Goal: Task Accomplishment & Management: Complete application form

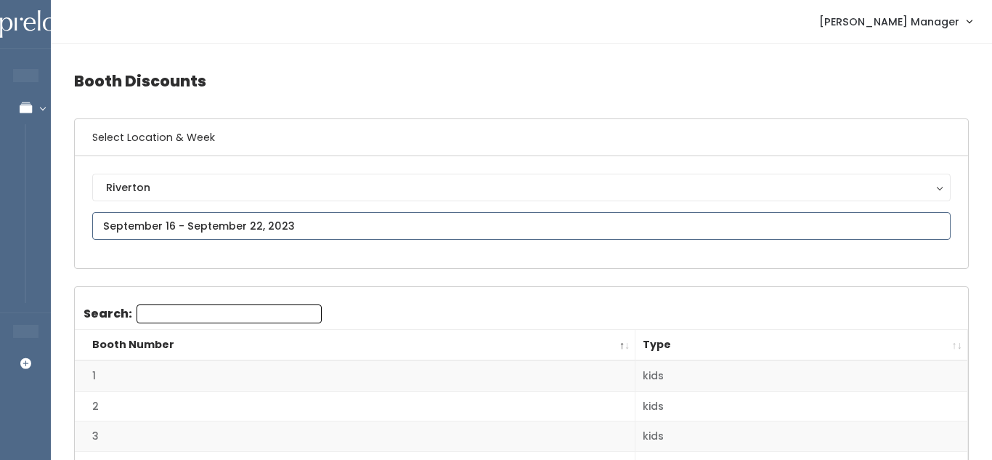
click at [218, 225] on input "text" at bounding box center [521, 226] width 858 height 28
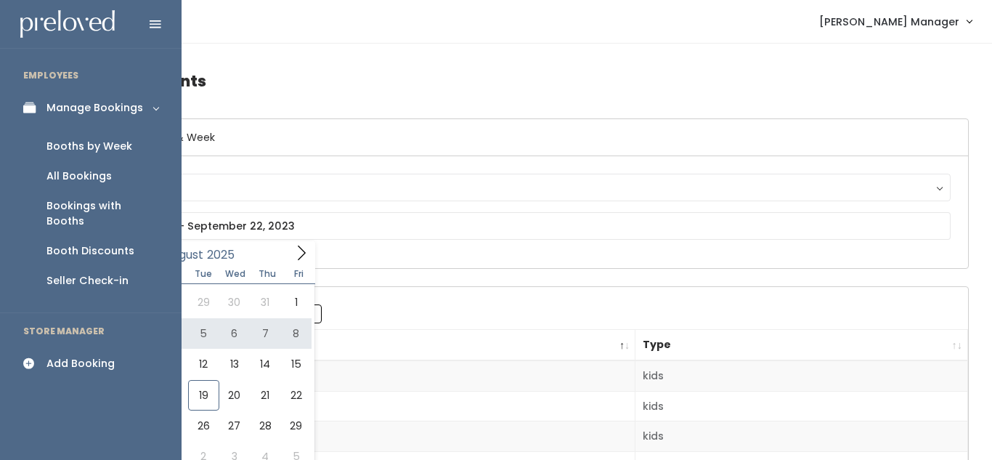
click at [107, 146] on div "Booths by Week" at bounding box center [89, 146] width 86 height 15
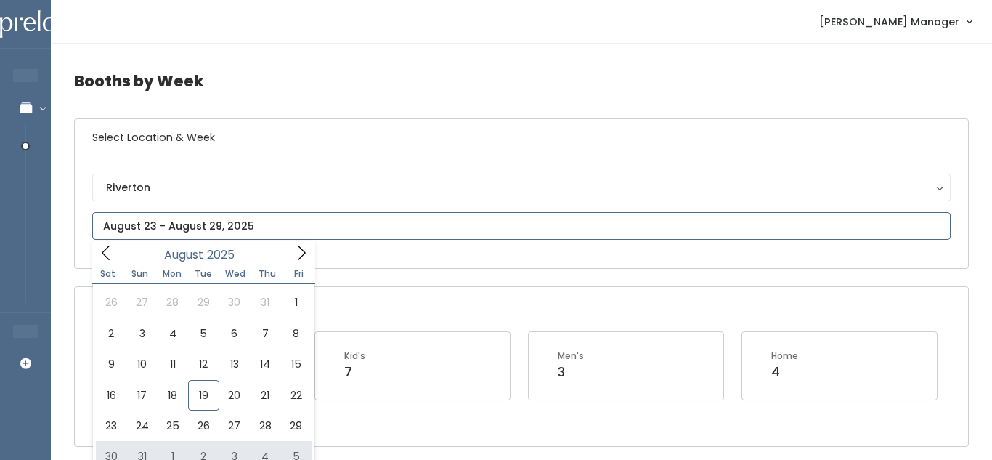
type input "August 30 to September 5"
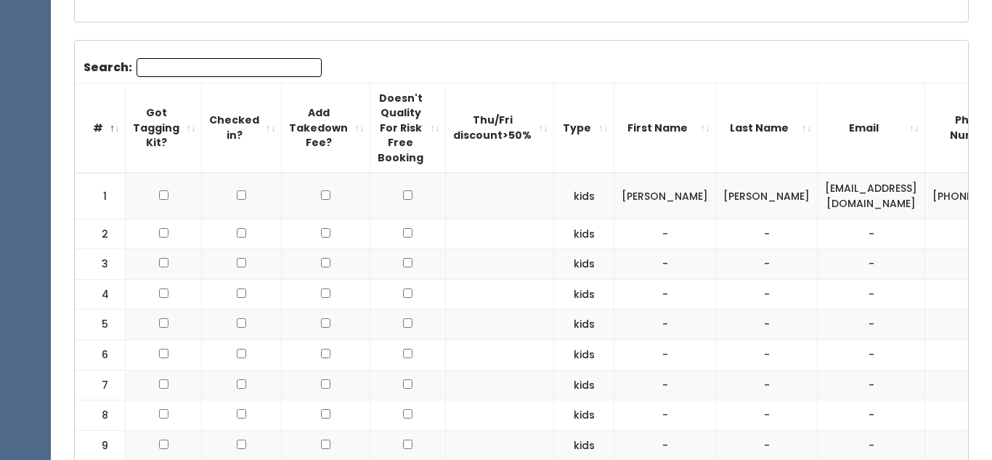
scroll to position [428, 0]
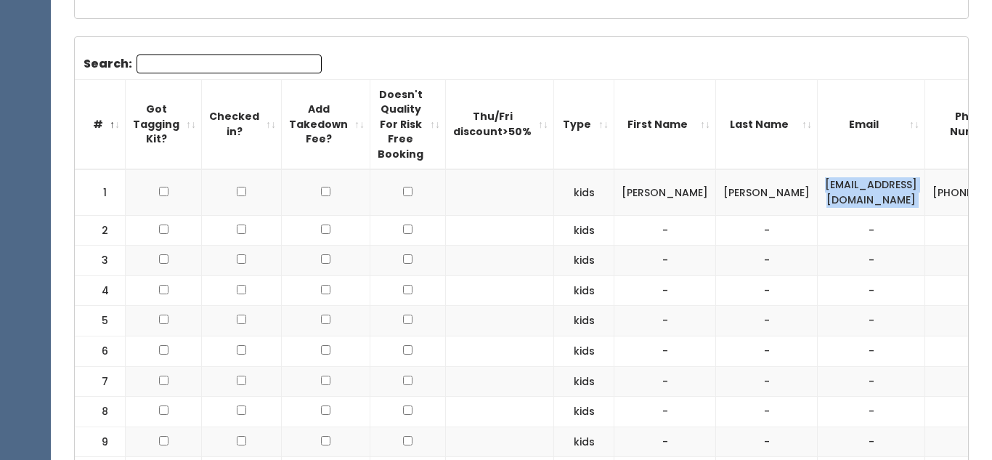
drag, startPoint x: 744, startPoint y: 191, endPoint x: 885, endPoint y: 189, distance: 141.6
click at [885, 189] on tr "1 kids Nicole Hurst nhurst88@yahoo.com (801) 634-2052 nhurst888" at bounding box center [645, 192] width 1141 height 46
click at [854, 196] on td "[EMAIL_ADDRESS][DOMAIN_NAME]" at bounding box center [871, 192] width 107 height 46
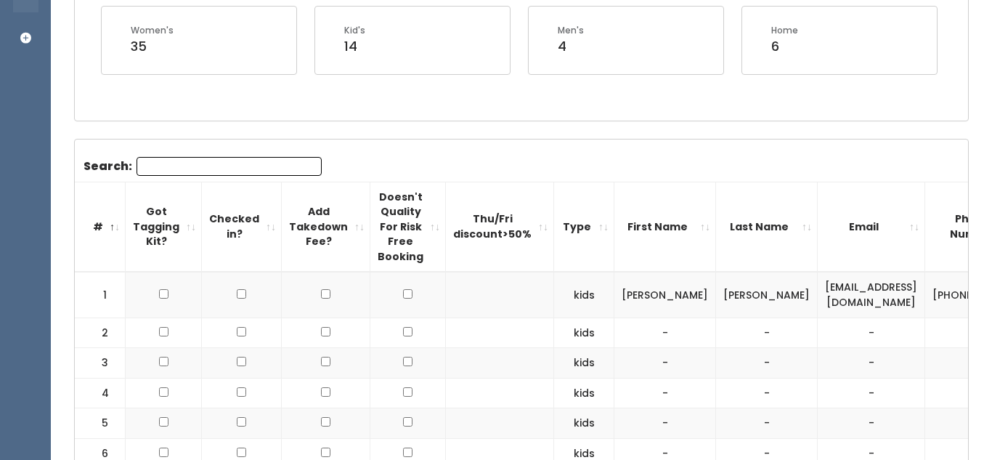
scroll to position [0, 110]
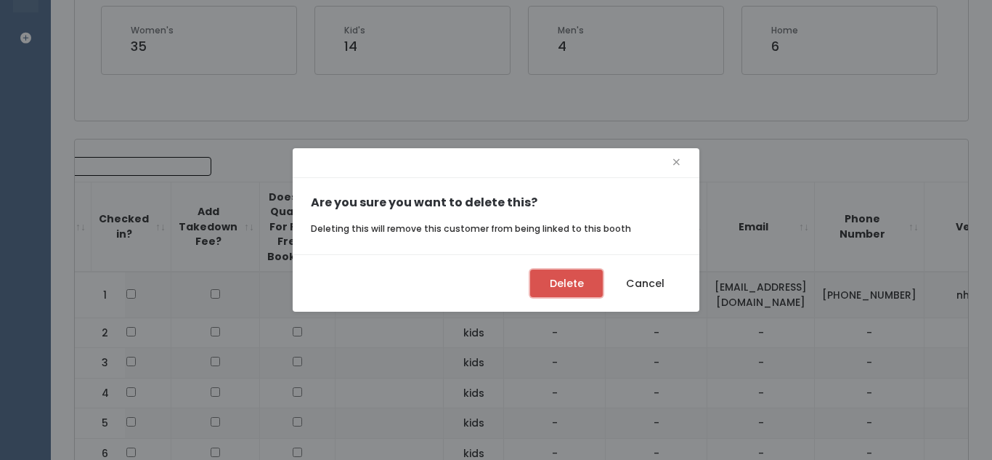
click at [559, 272] on button "Delete" at bounding box center [566, 283] width 73 height 28
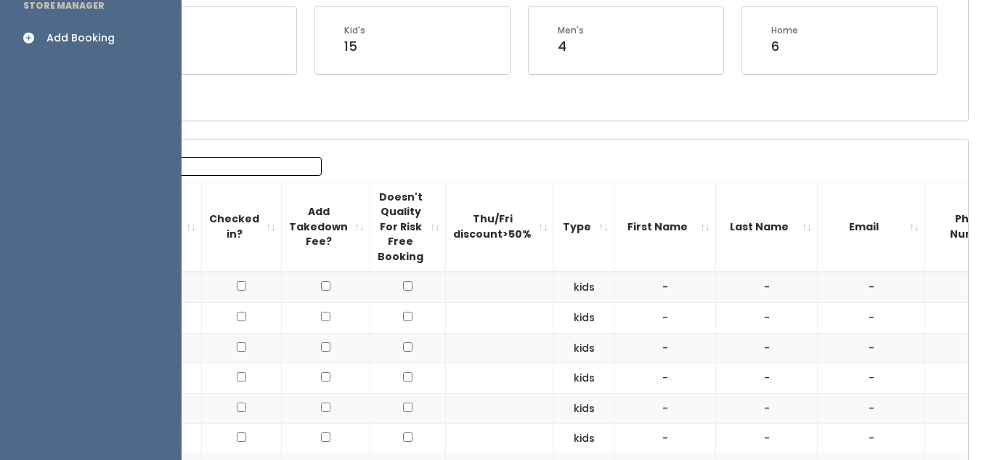
click at [20, 22] on link "Add Booking" at bounding box center [91, 38] width 182 height 33
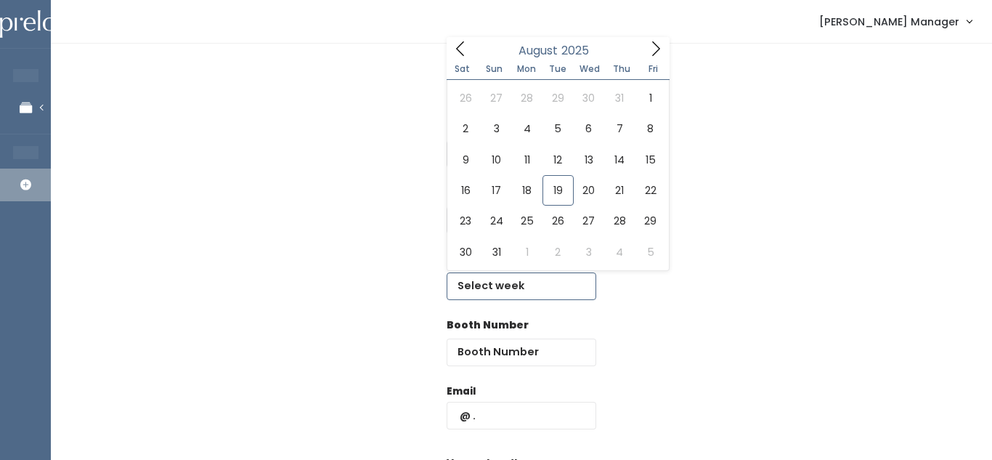
click at [489, 295] on input "text" at bounding box center [522, 286] width 150 height 28
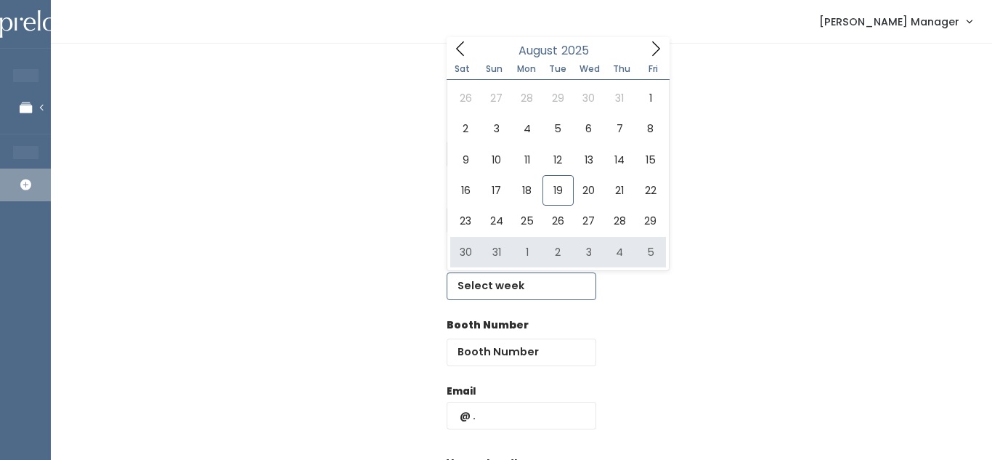
type input "August 30 to September 5"
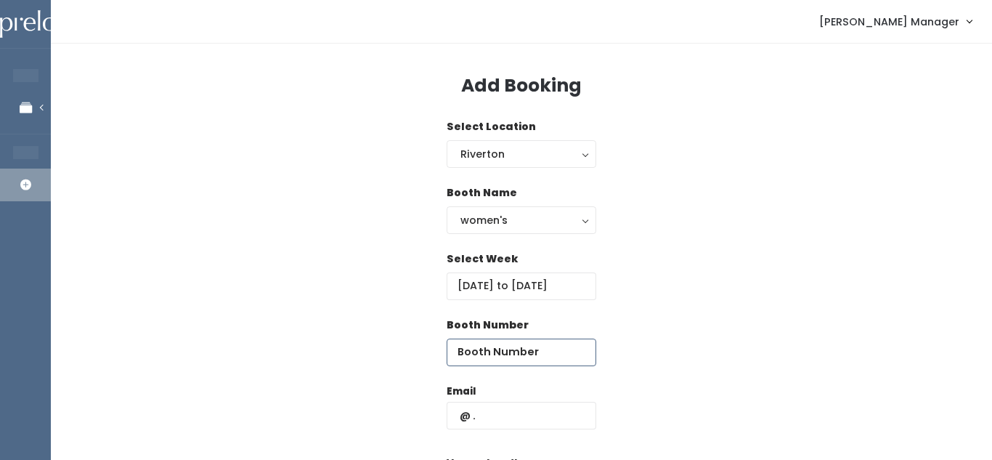
click at [492, 346] on input "number" at bounding box center [522, 352] width 150 height 28
type input "3"
click at [541, 425] on input "text" at bounding box center [522, 416] width 150 height 28
paste input "kjdavis0615@gmail.com"
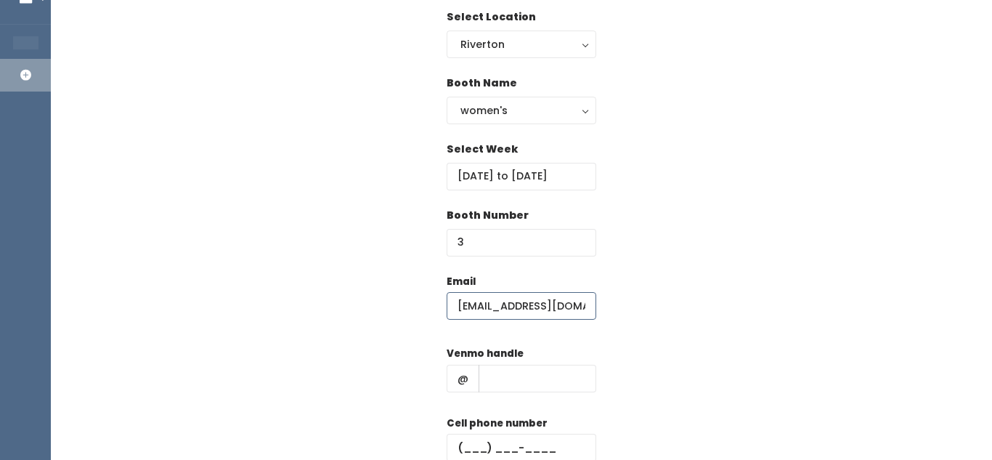
scroll to position [110, 0]
click at [501, 305] on input "kjdavis0615@gmail.com" at bounding box center [522, 305] width 150 height 28
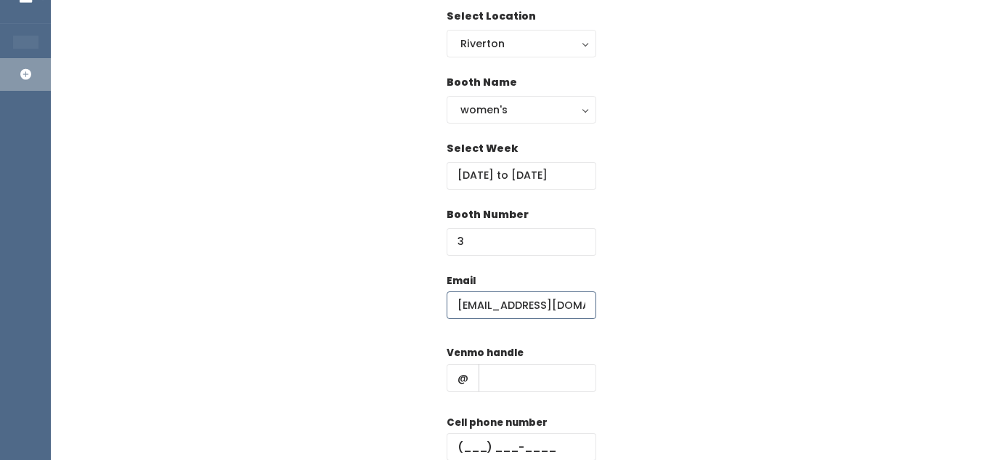
click at [580, 301] on input "kjdavis615@gmail.com" at bounding box center [522, 305] width 150 height 28
type input "k"
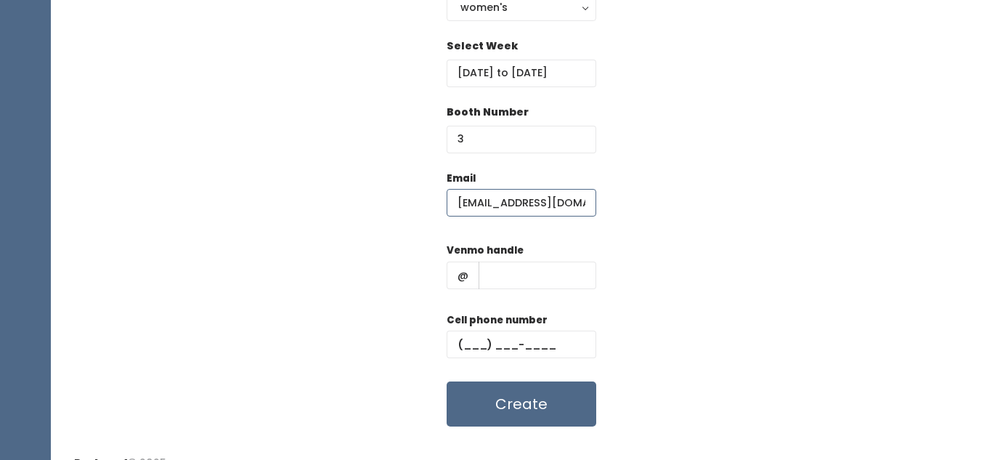
scroll to position [235, 0]
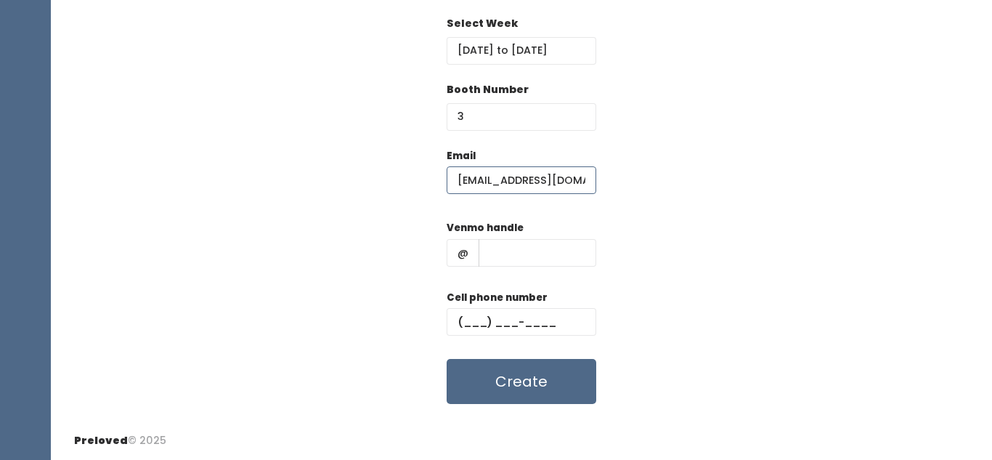
type input "nhurst88@yahoo.com"
click at [651, 335] on div "Email nhurst88@yahoo.com Venmo handle @ Cell phone number Create" at bounding box center [521, 276] width 895 height 256
click at [500, 250] on input "text" at bounding box center [538, 253] width 118 height 28
type input "111"
click at [484, 312] on input "text" at bounding box center [522, 322] width 150 height 28
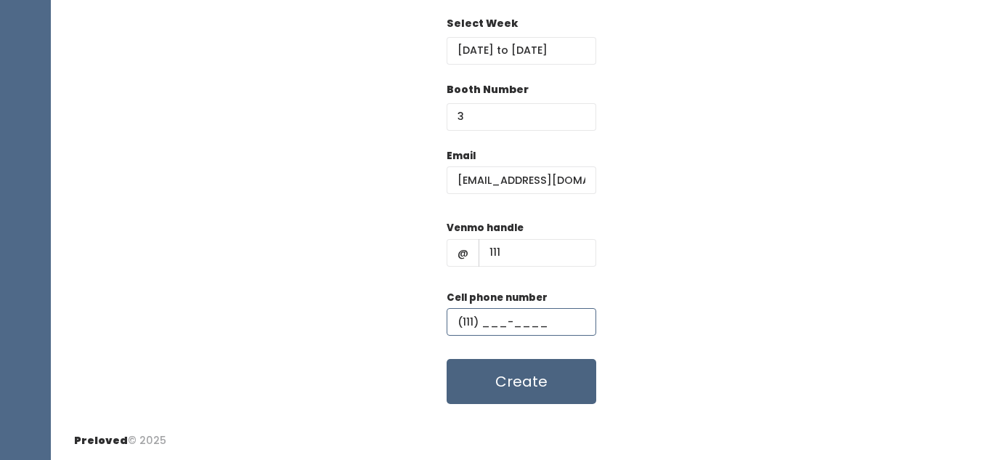
type input "(111) ___-____"
click at [520, 380] on button "Create" at bounding box center [522, 381] width 150 height 45
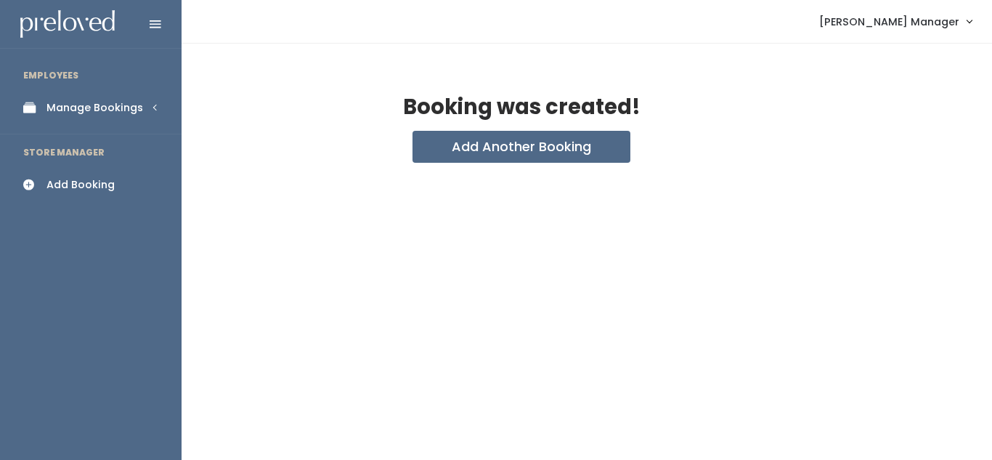
click at [28, 107] on icon at bounding box center [33, 108] width 20 height 12
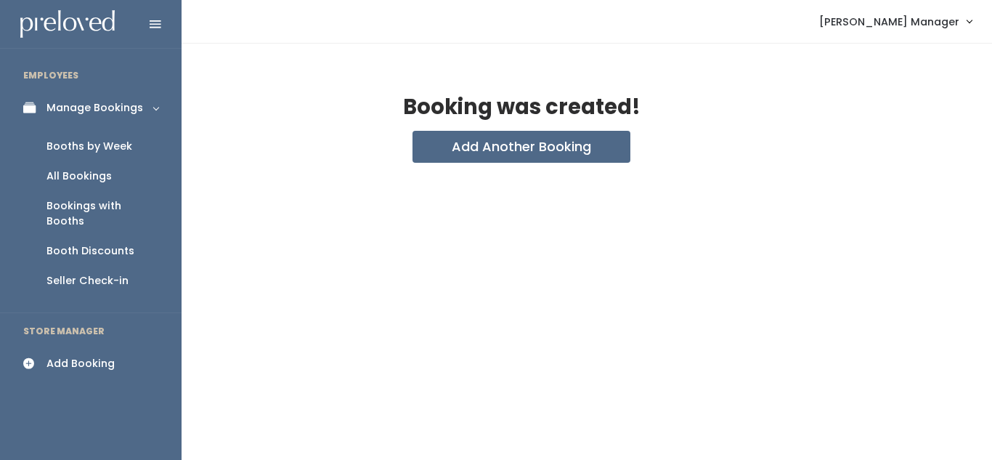
click at [77, 145] on div "Booths by Week" at bounding box center [89, 146] width 86 height 15
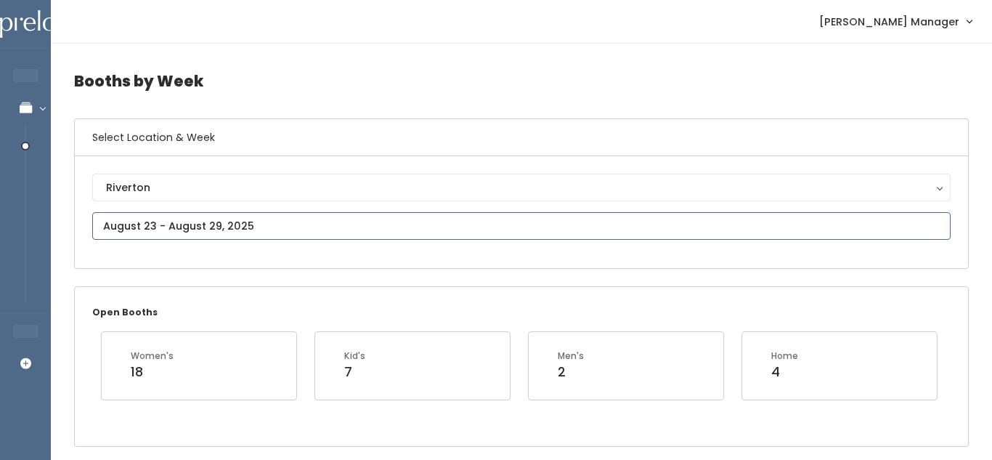
click at [224, 232] on input "text" at bounding box center [521, 226] width 858 height 28
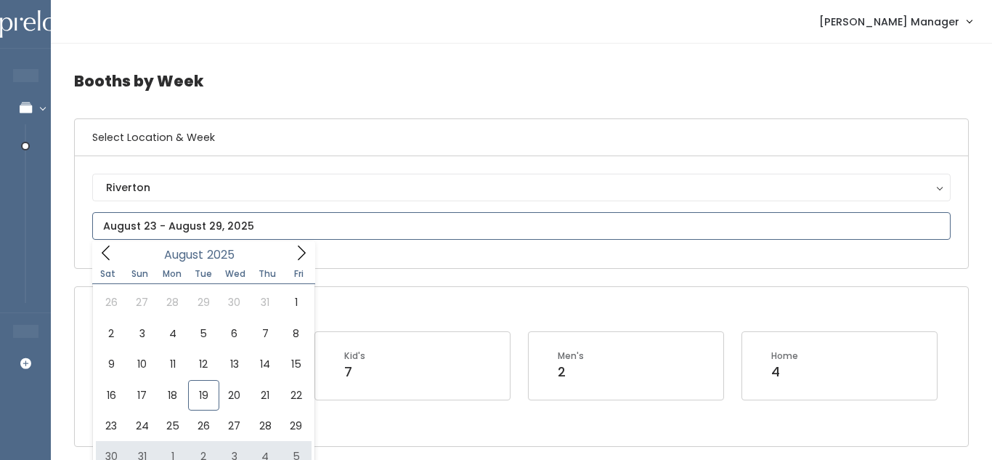
type input "August 30 to September 5"
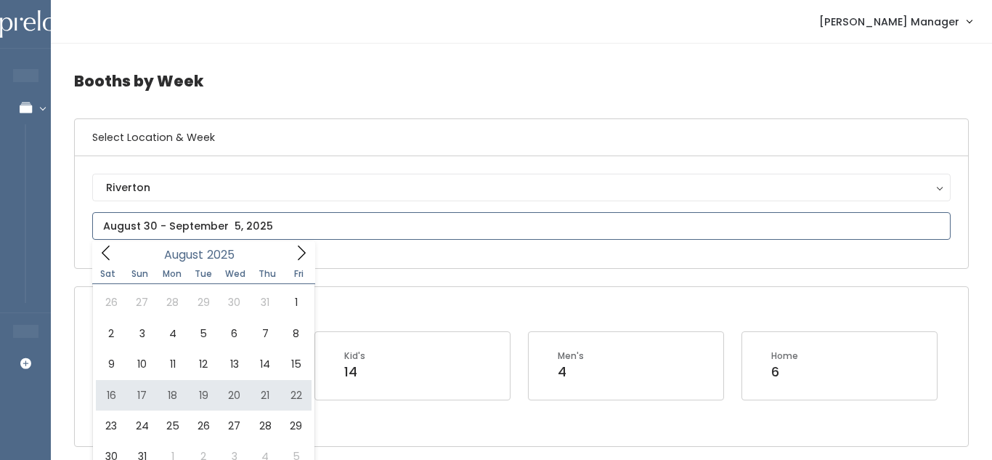
type input "[DATE] to [DATE]"
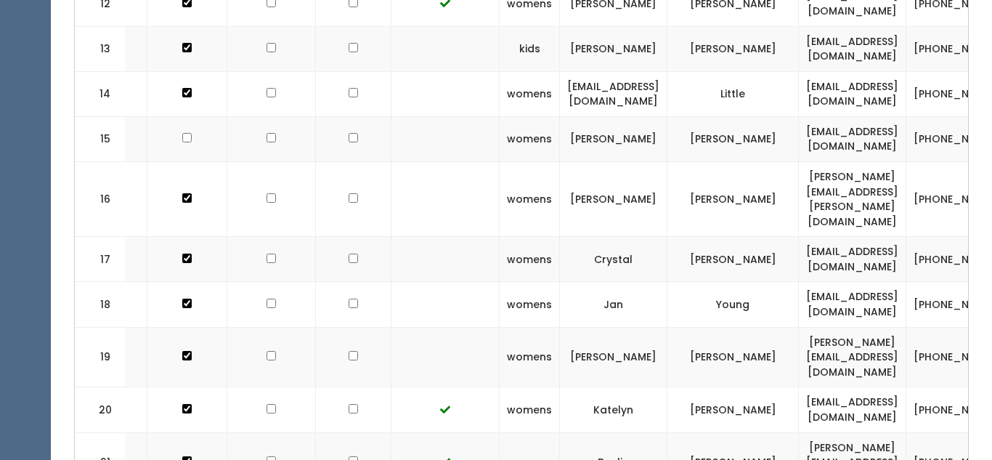
scroll to position [0, 344]
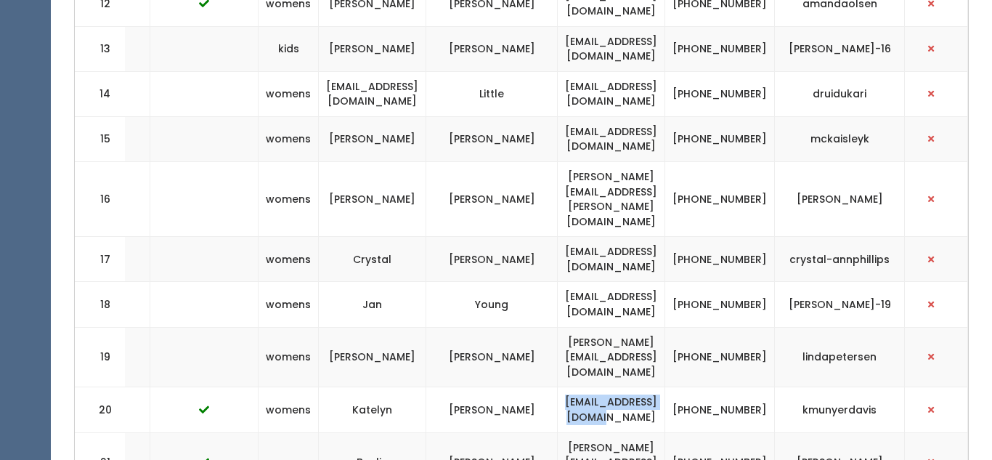
drag, startPoint x: 642, startPoint y: 291, endPoint x: 516, endPoint y: 280, distance: 126.8
click at [558, 387] on td "kjdavis0615@gmail.com" at bounding box center [611, 409] width 107 height 45
copy td "kjdavis0615@gmail.com"
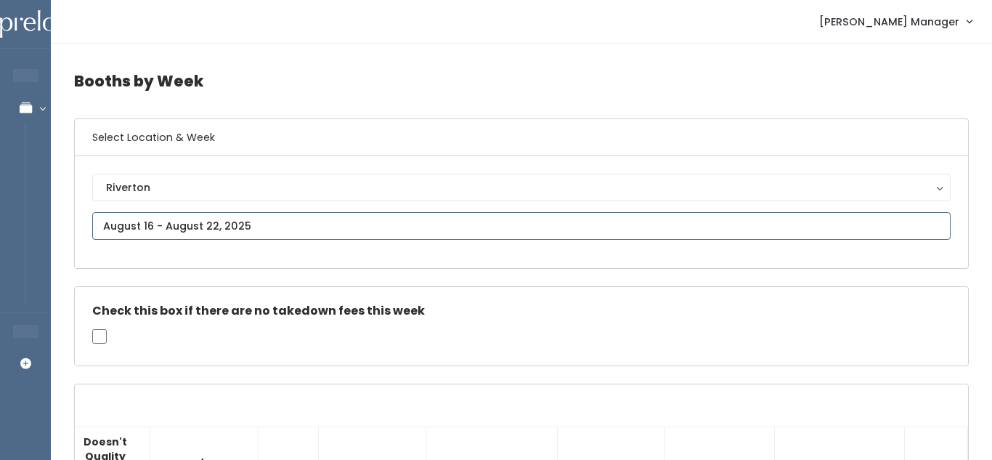
click at [197, 219] on input "text" at bounding box center [521, 226] width 858 height 28
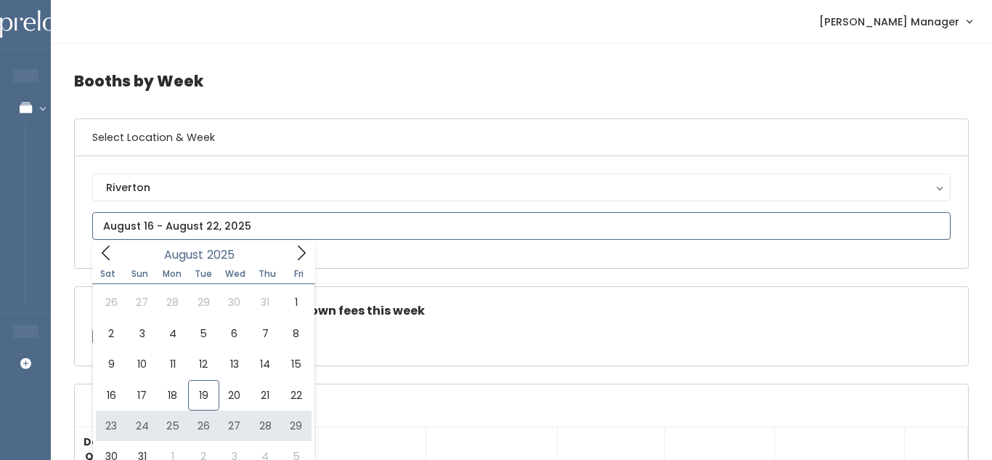
type input "[DATE] to [DATE]"
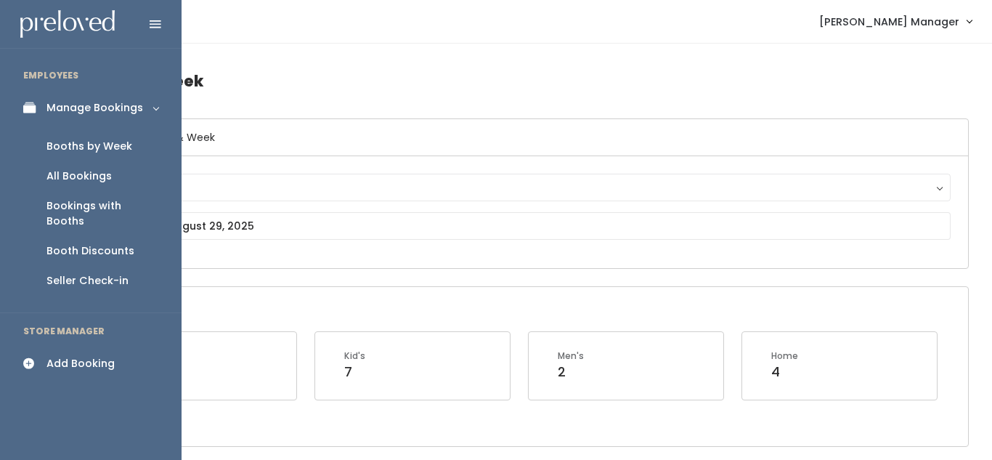
click at [60, 356] on div "Add Booking" at bounding box center [80, 363] width 68 height 15
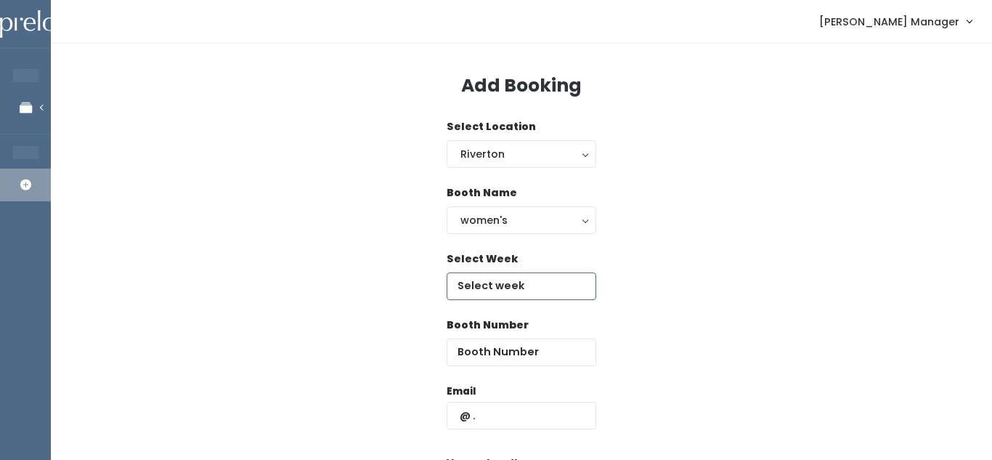
click at [540, 282] on input "text" at bounding box center [522, 286] width 150 height 28
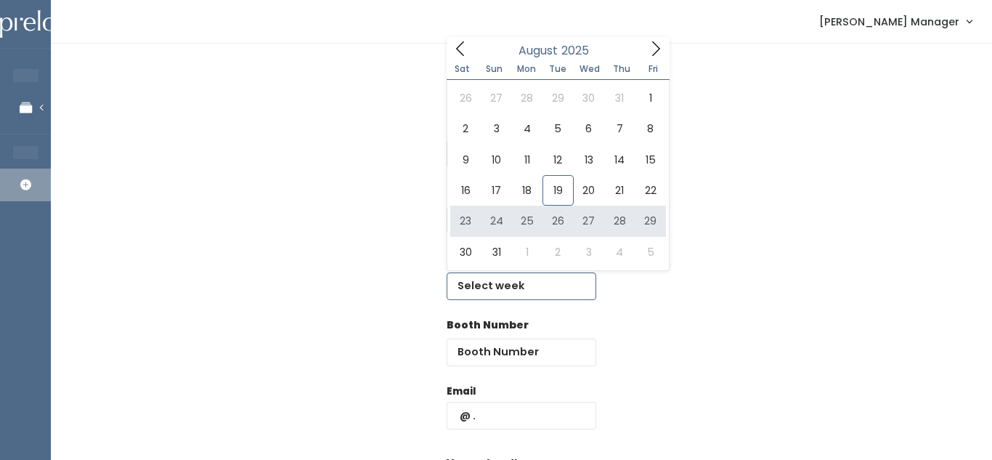
type input "[DATE] to [DATE]"
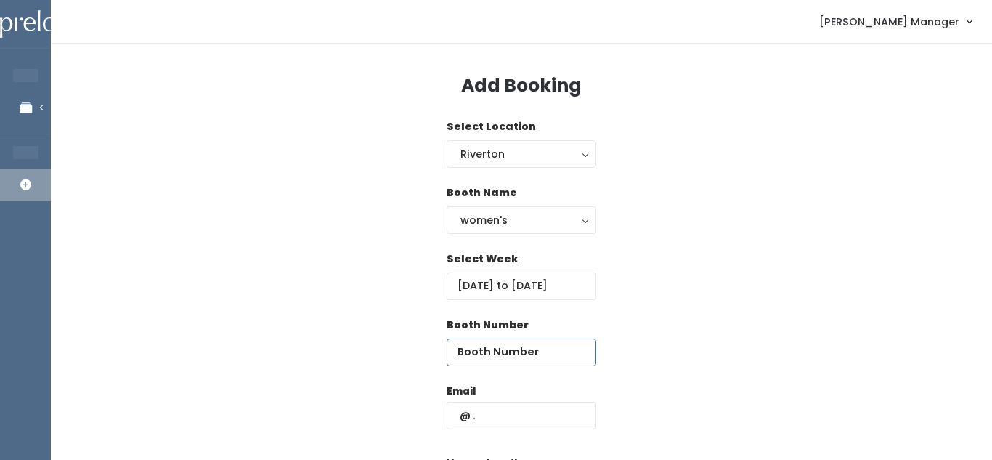
click at [527, 348] on input "number" at bounding box center [522, 352] width 150 height 28
type input "20"
click at [545, 414] on input "text" at bounding box center [522, 416] width 150 height 28
paste input "[EMAIL_ADDRESS][DOMAIN_NAME]"
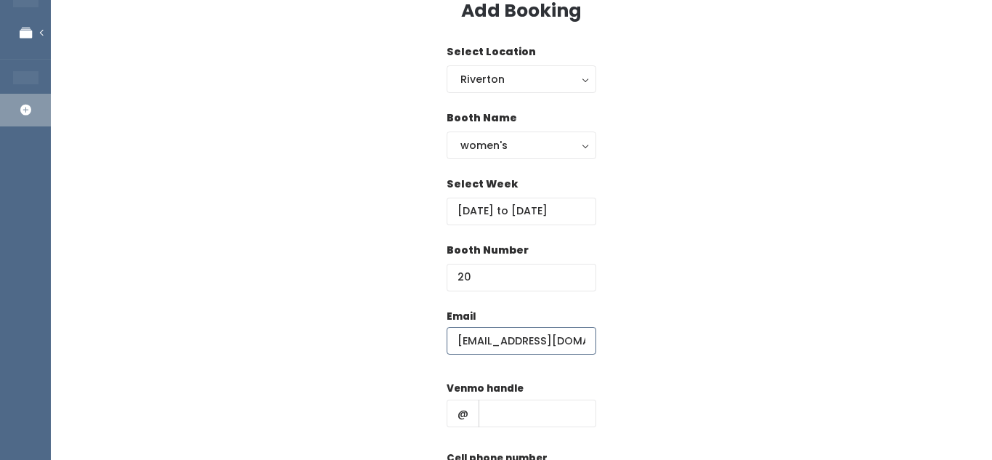
type input "[EMAIL_ADDRESS][DOMAIN_NAME]"
click at [526, 418] on input "text" at bounding box center [538, 413] width 118 height 28
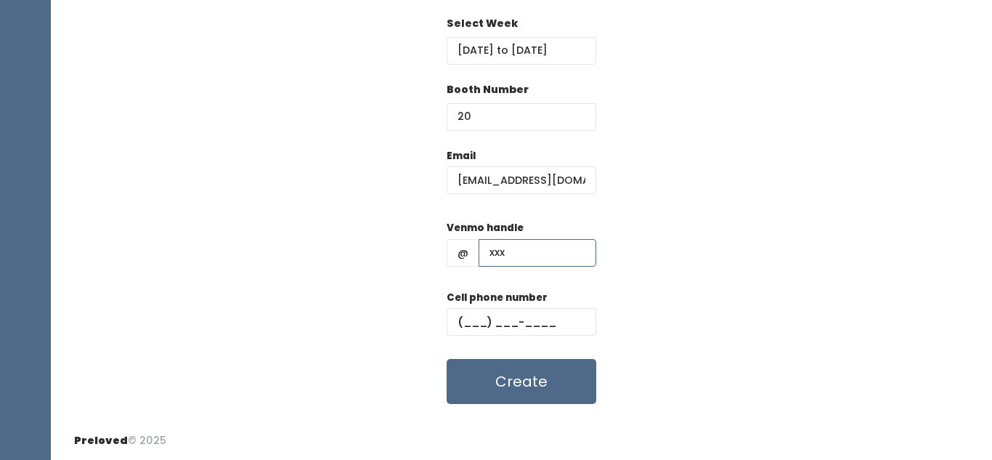
type input "xxx"
click at [469, 319] on input "text" at bounding box center [522, 322] width 150 height 28
type input "(111) 111-1111"
click at [478, 387] on button "Create" at bounding box center [522, 381] width 150 height 45
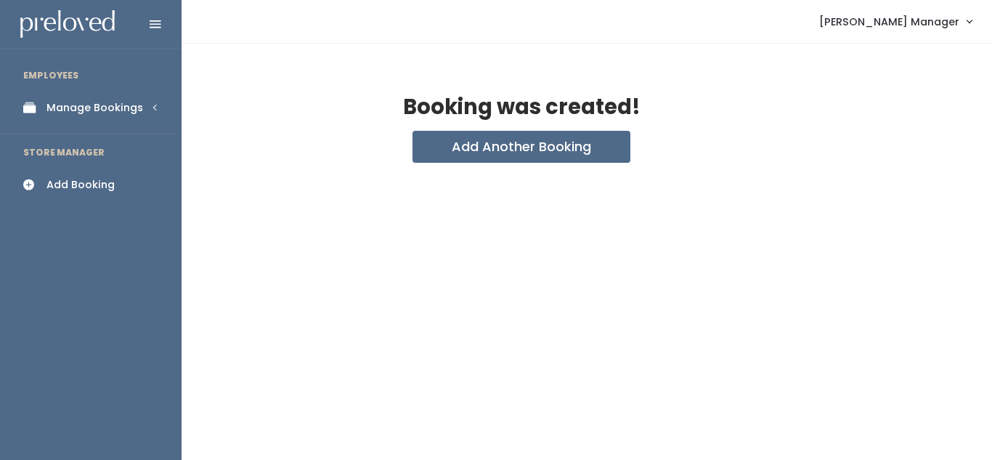
click at [60, 120] on link "Manage Bookings" at bounding box center [91, 108] width 182 height 33
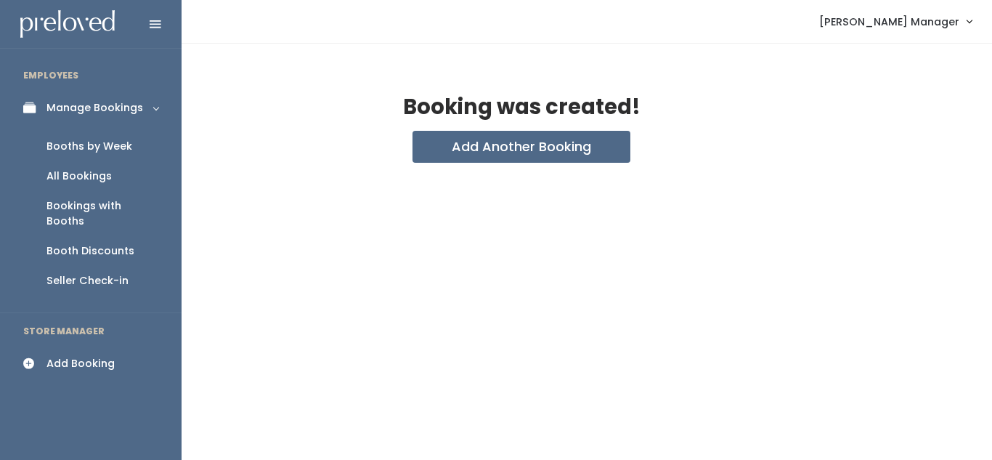
click at [101, 139] on div "Booths by Week" at bounding box center [89, 146] width 86 height 15
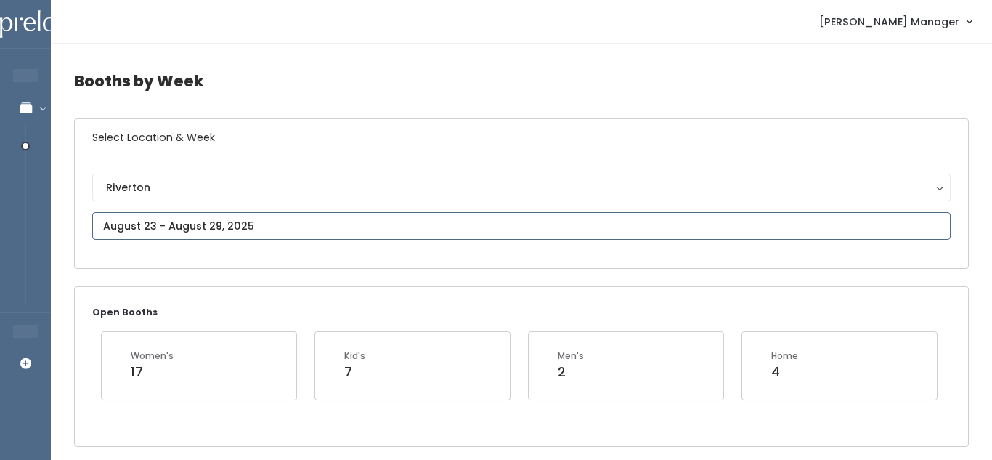
click at [151, 222] on input "text" at bounding box center [521, 226] width 858 height 28
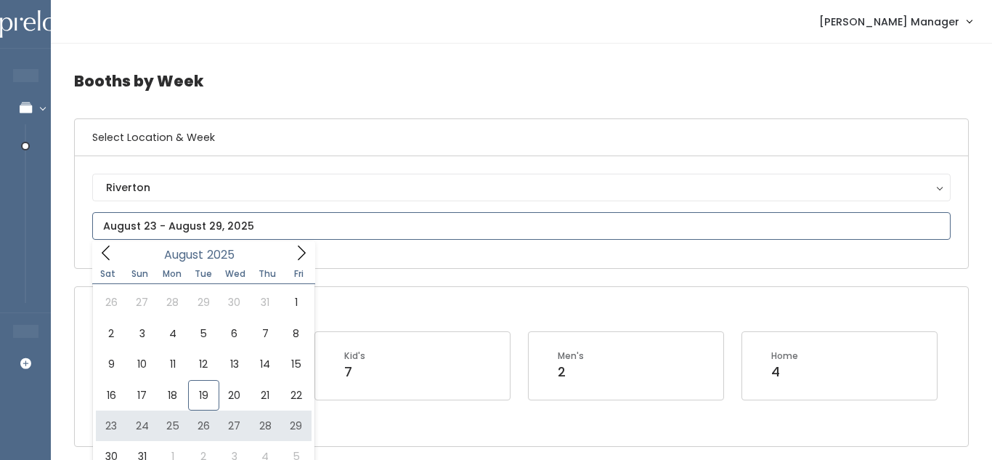
type input "August 23 to August 29"
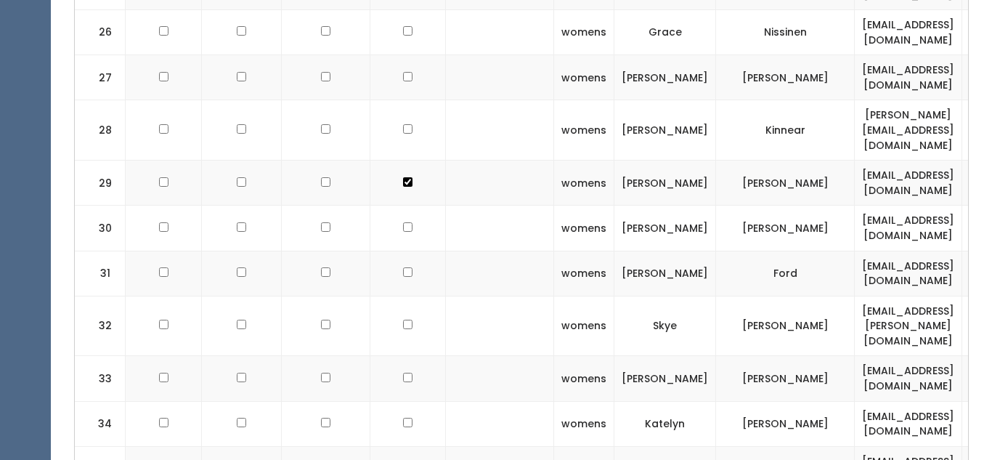
scroll to position [1593, 0]
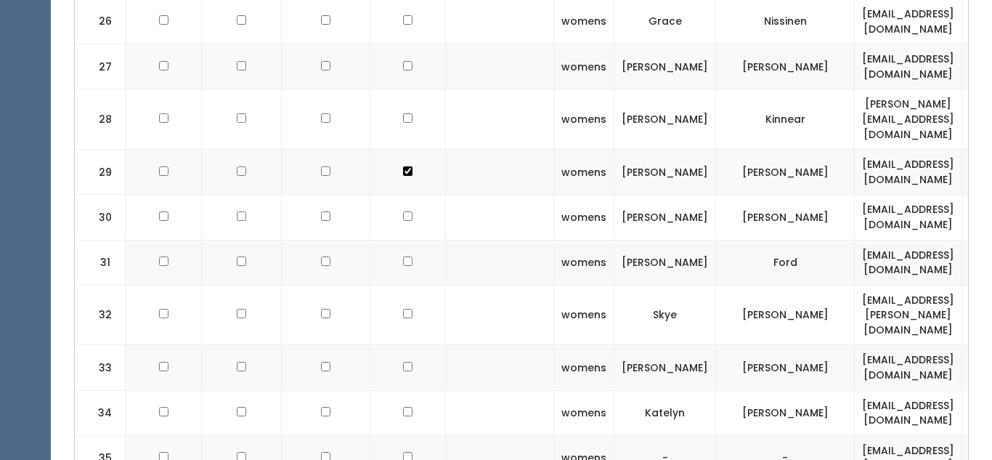
click at [855, 390] on td "[EMAIL_ADDRESS][DOMAIN_NAME]" at bounding box center [908, 412] width 107 height 45
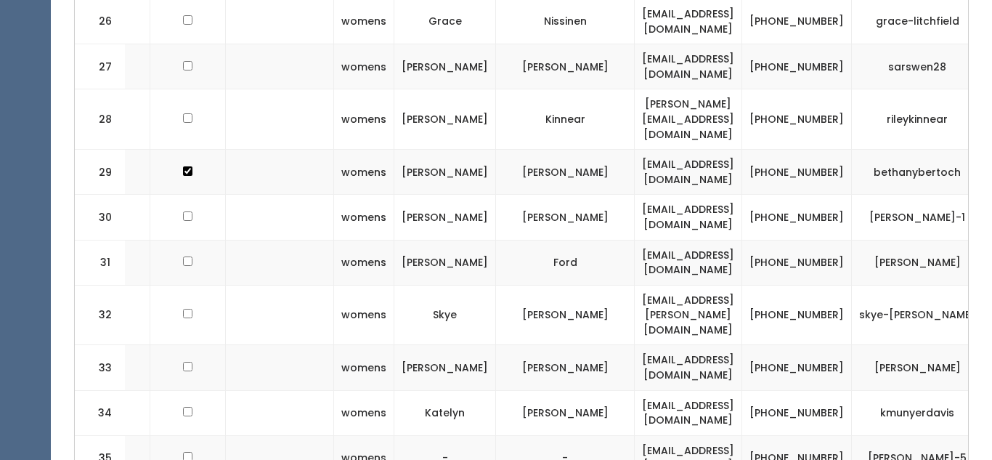
scroll to position [0, 243]
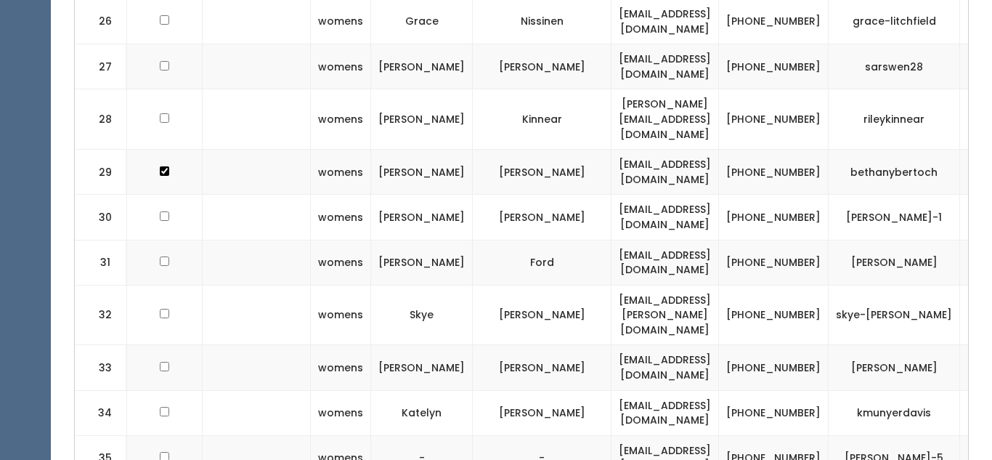
click at [977, 403] on button "button" at bounding box center [986, 412] width 19 height 19
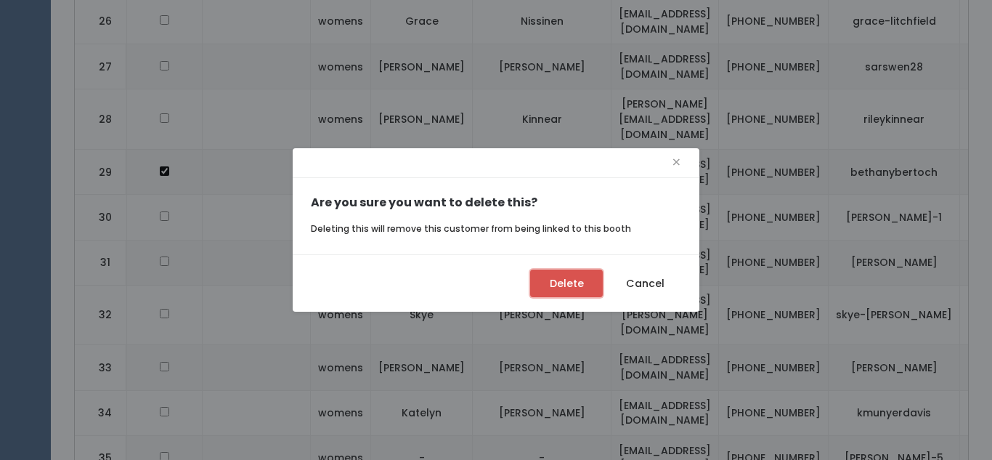
click at [581, 272] on button "Delete" at bounding box center [566, 283] width 73 height 28
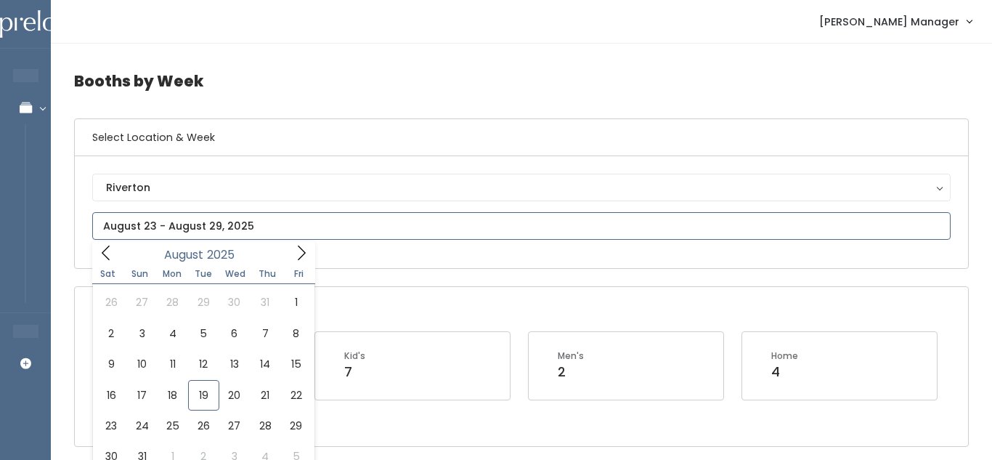
click at [163, 225] on input "text" at bounding box center [521, 226] width 858 height 28
type input "August 30 to September 5"
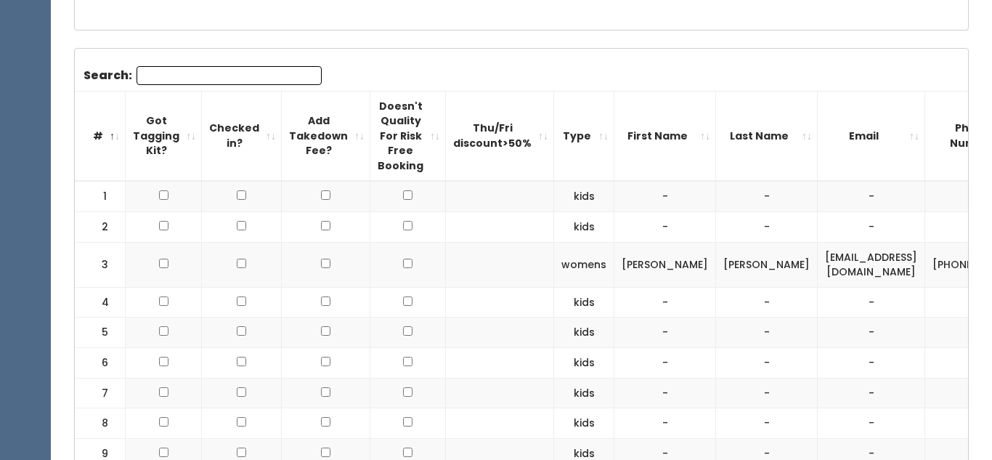
scroll to position [413, 0]
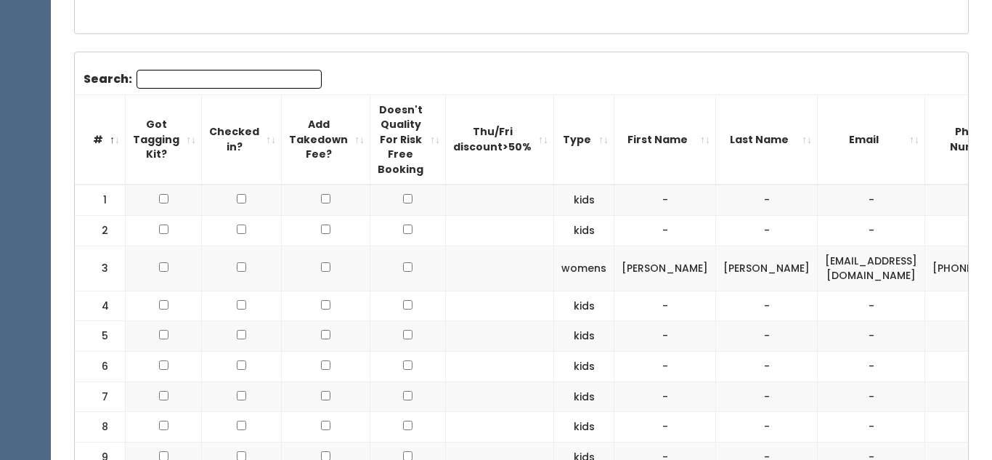
click at [576, 270] on td "womens" at bounding box center [584, 267] width 60 height 45
click at [555, 267] on td "womens" at bounding box center [584, 267] width 60 height 45
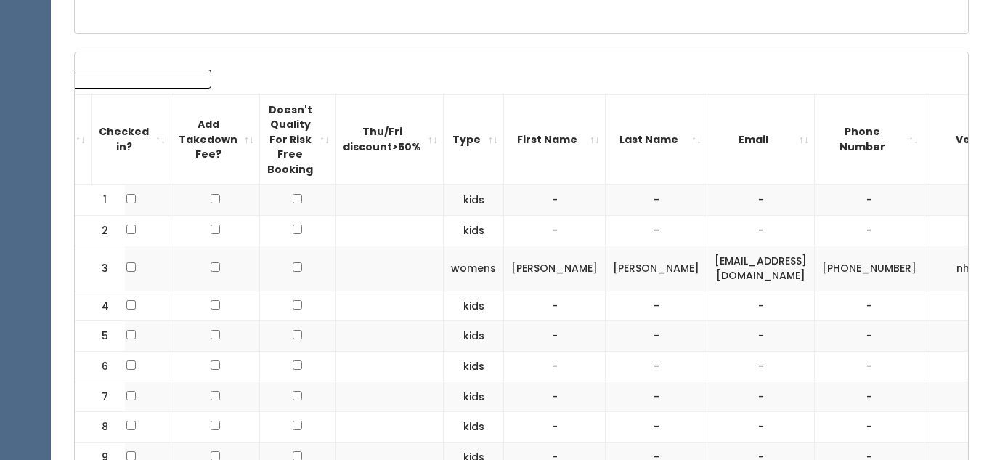
scroll to position [0, 110]
drag, startPoint x: 752, startPoint y: 270, endPoint x: 636, endPoint y: 256, distance: 116.4
click at [708, 256] on td "[EMAIL_ADDRESS][DOMAIN_NAME]" at bounding box center [761, 267] width 107 height 45
copy td "[EMAIL_ADDRESS][DOMAIN_NAME]"
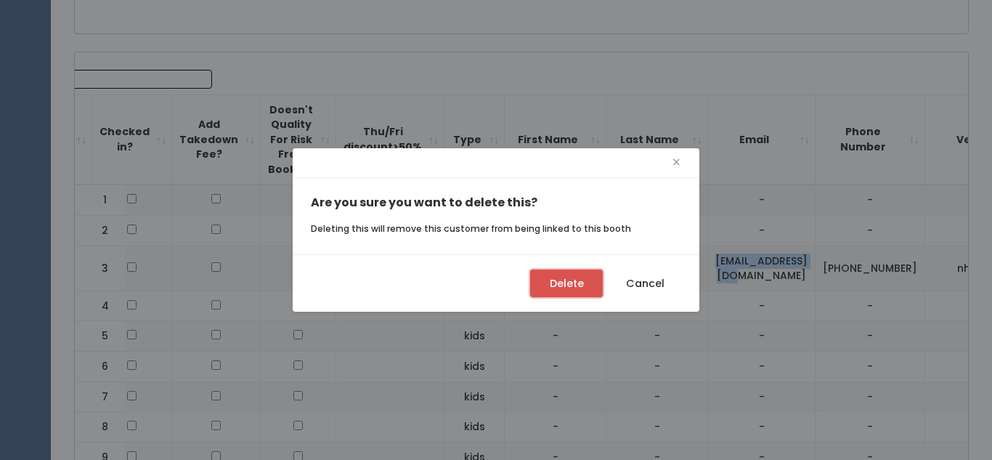
click at [570, 288] on button "Delete" at bounding box center [566, 283] width 73 height 28
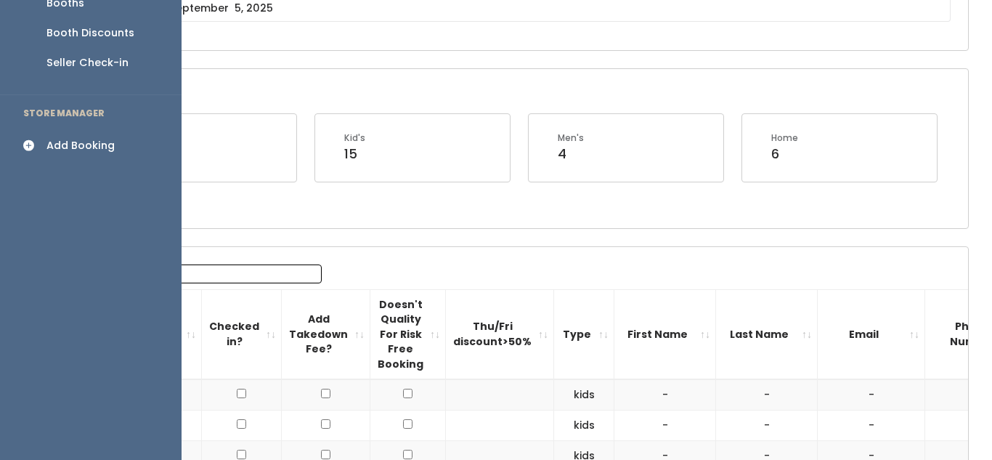
scroll to position [209, 0]
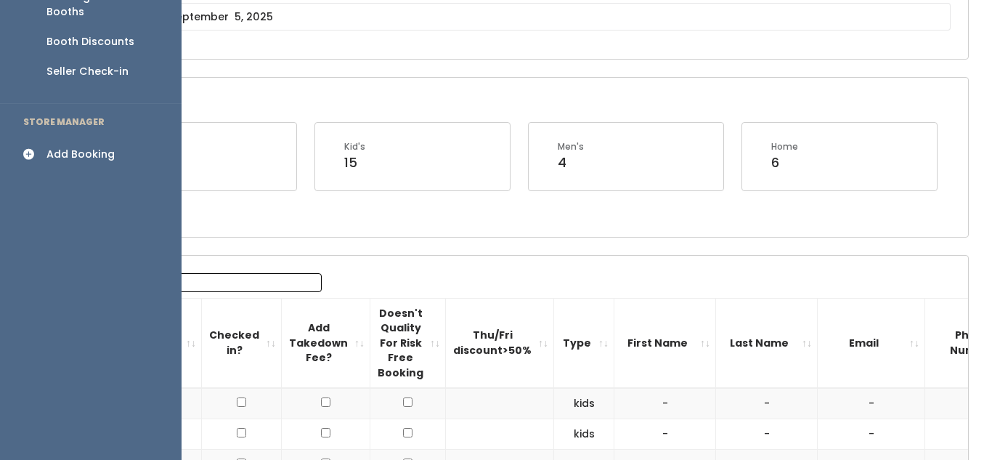
click at [43, 148] on icon at bounding box center [33, 154] width 20 height 12
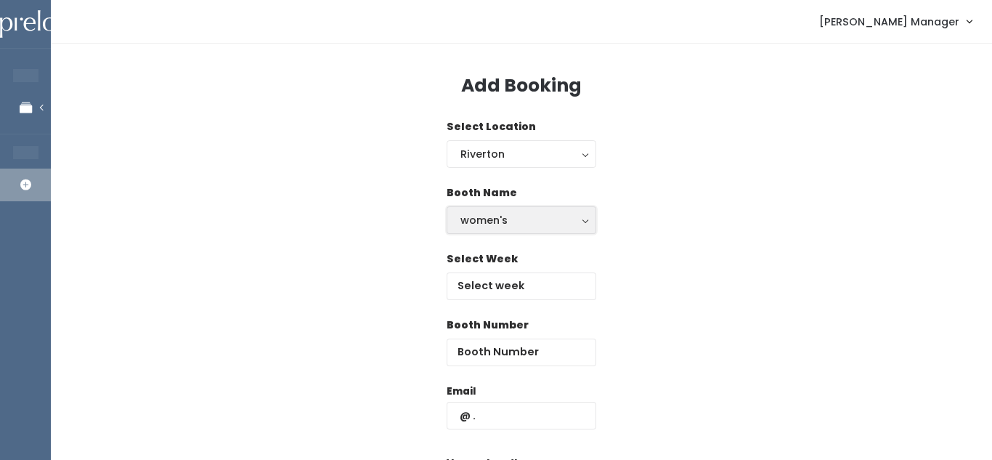
click at [564, 221] on div "women's" at bounding box center [521, 220] width 122 height 16
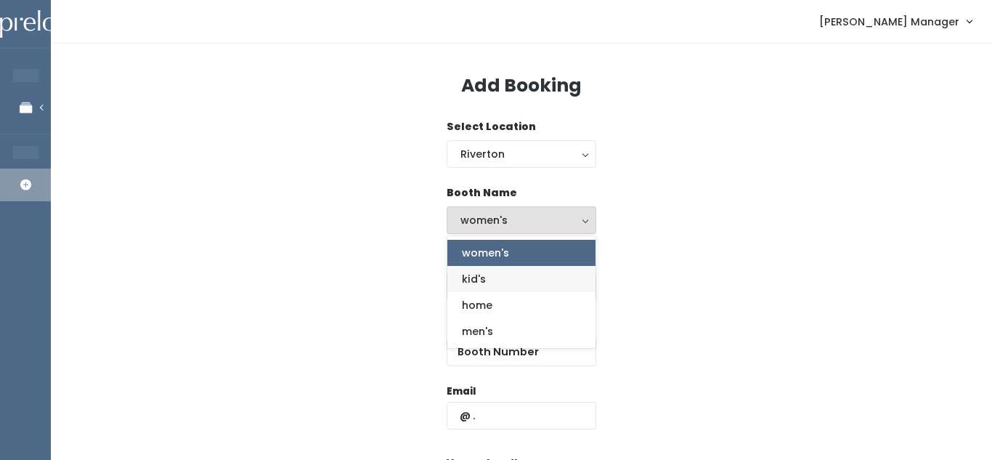
click at [510, 276] on link "kid's" at bounding box center [521, 279] width 148 height 26
select select "kids"
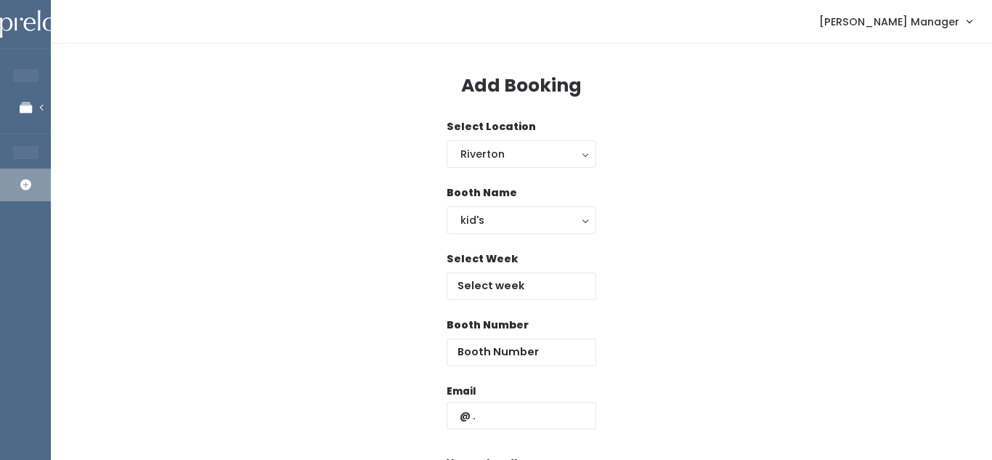
click at [535, 319] on div "Booth Number" at bounding box center [522, 341] width 150 height 49
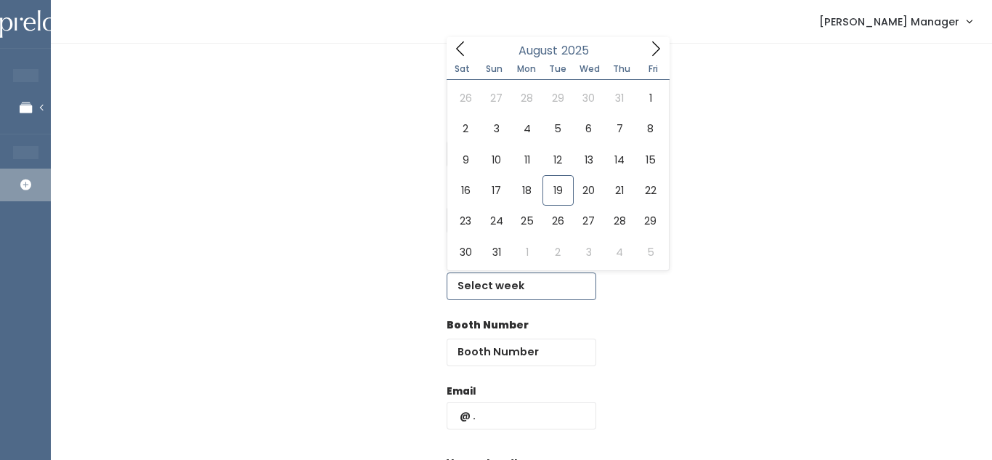
click at [511, 286] on input "text" at bounding box center [522, 286] width 150 height 28
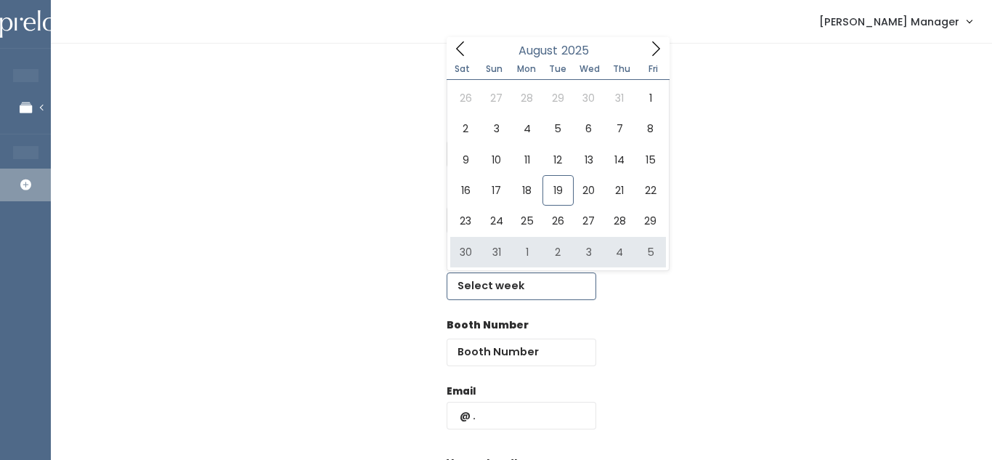
type input "[DATE] to [DATE]"
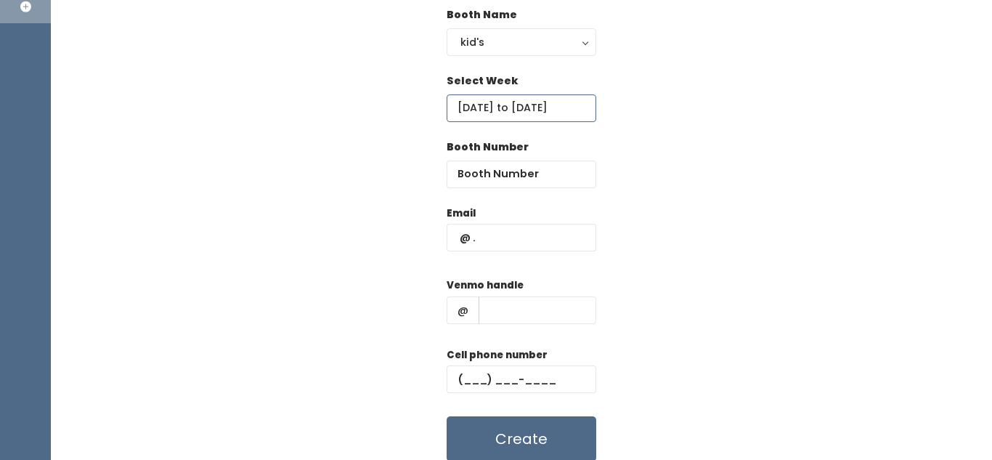
scroll to position [174, 0]
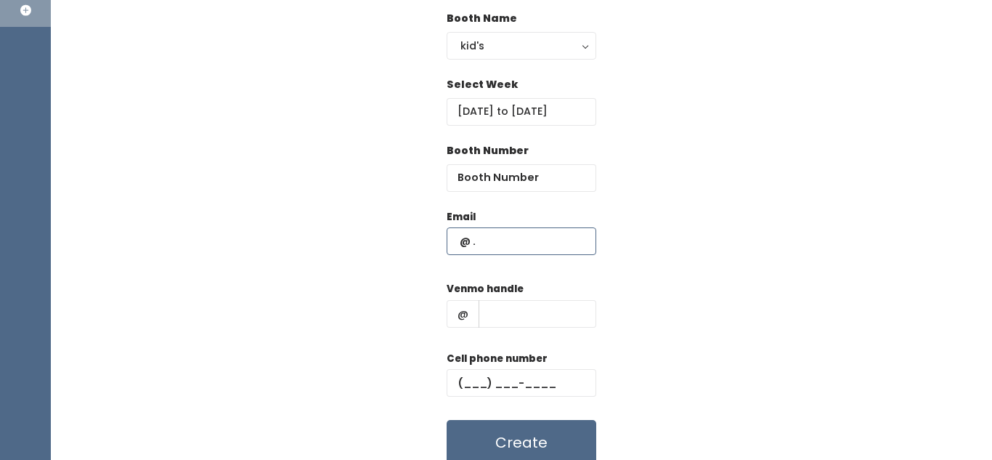
click at [505, 246] on input "text" at bounding box center [522, 241] width 150 height 28
type input "[EMAIL_ADDRESS][DOMAIN_NAME]"
click at [507, 325] on input "text" at bounding box center [538, 314] width 118 height 28
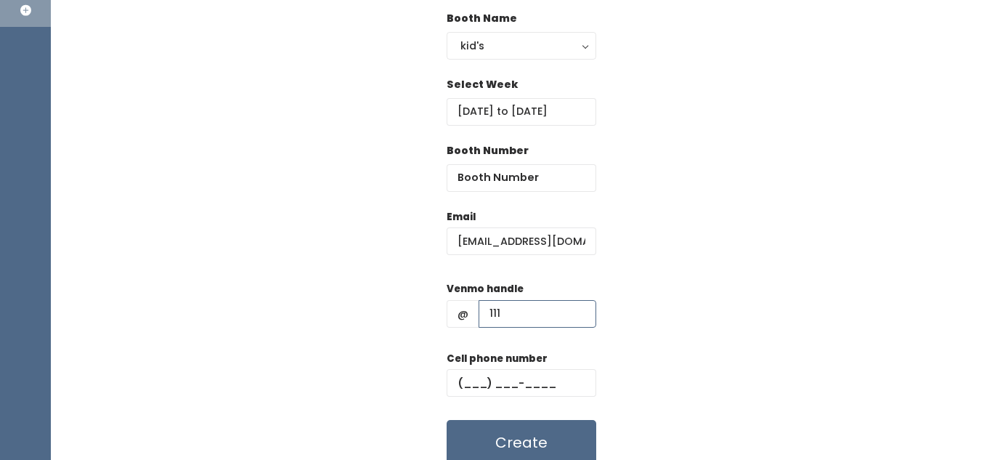
type input "111"
click at [484, 375] on input "text" at bounding box center [522, 383] width 150 height 28
type input "(111) ___-____"
click at [654, 337] on div "Email [EMAIL_ADDRESS][DOMAIN_NAME] Venmo handle @ 111 Cell phone number (111) _…" at bounding box center [521, 337] width 895 height 256
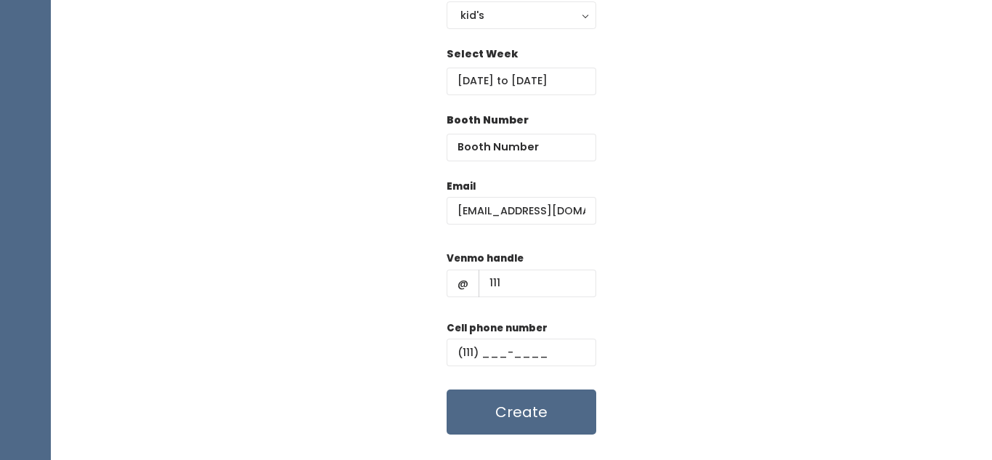
scroll to position [235, 0]
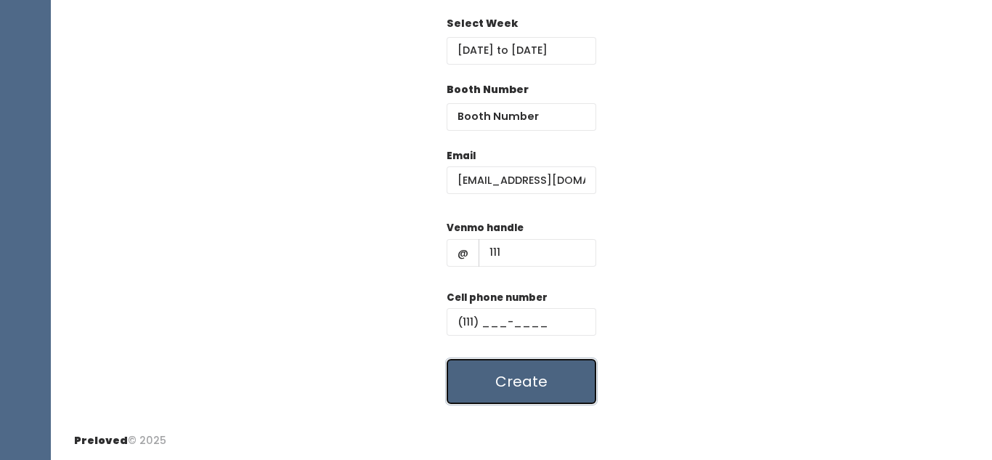
click at [532, 394] on button "Create" at bounding box center [522, 381] width 150 height 45
click at [492, 123] on input "number" at bounding box center [522, 117] width 150 height 28
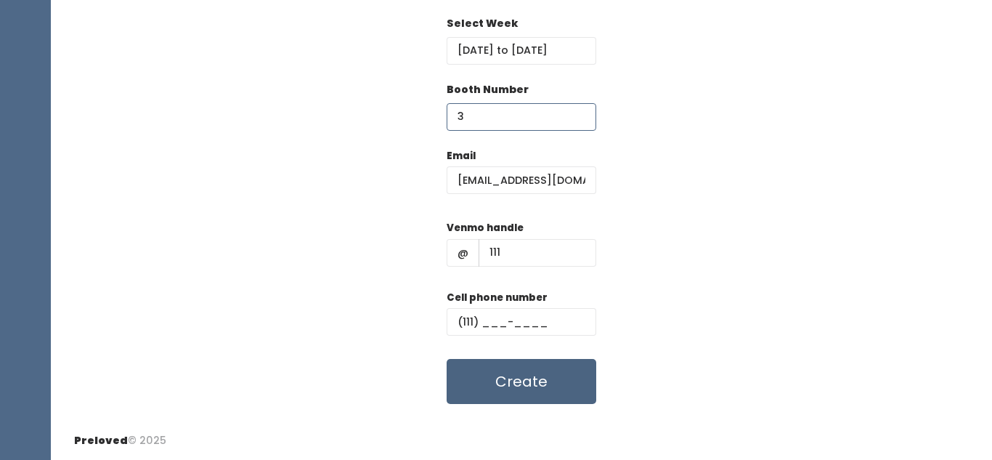
type input "3"
click at [488, 386] on button "Create" at bounding box center [522, 381] width 150 height 45
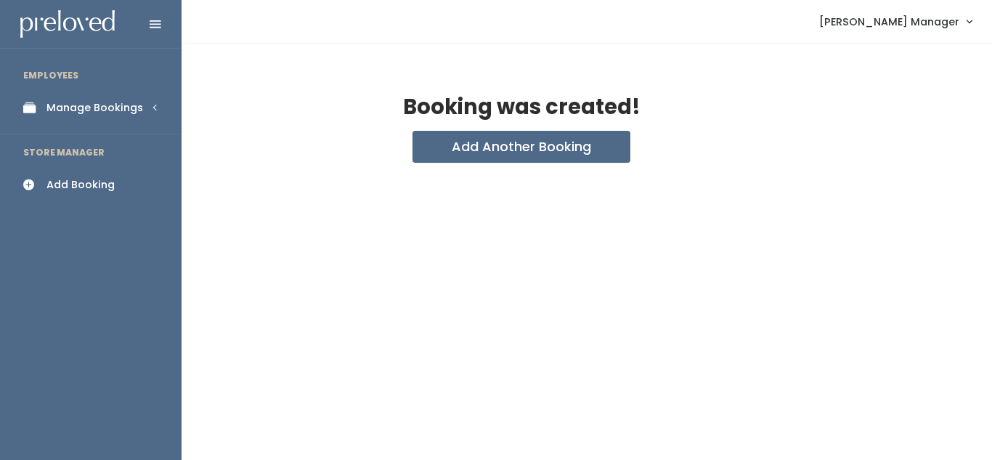
click at [91, 101] on div "Manage Bookings" at bounding box center [94, 107] width 97 height 15
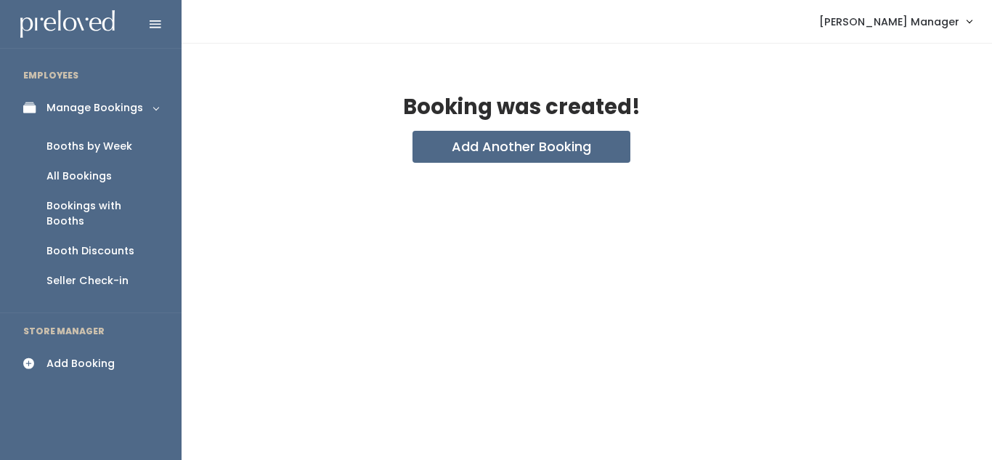
click at [100, 150] on div "Booths by Week" at bounding box center [89, 146] width 86 height 15
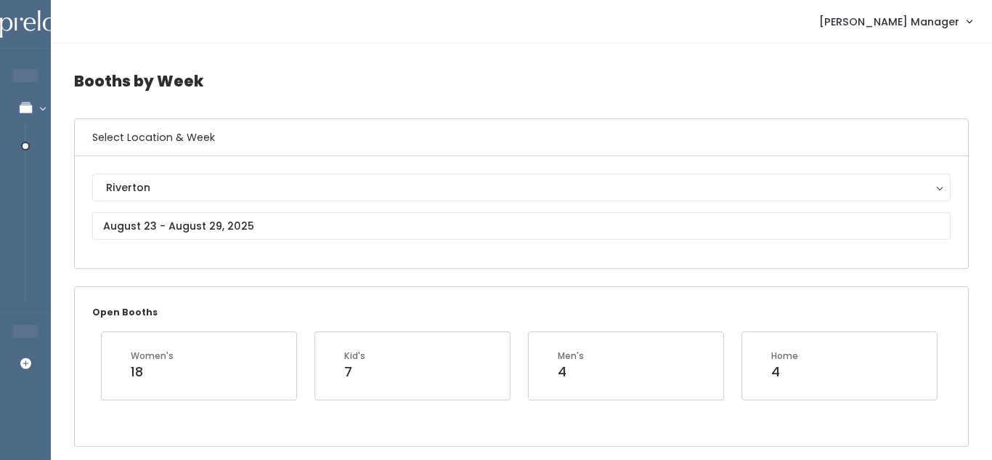
scroll to position [36, 0]
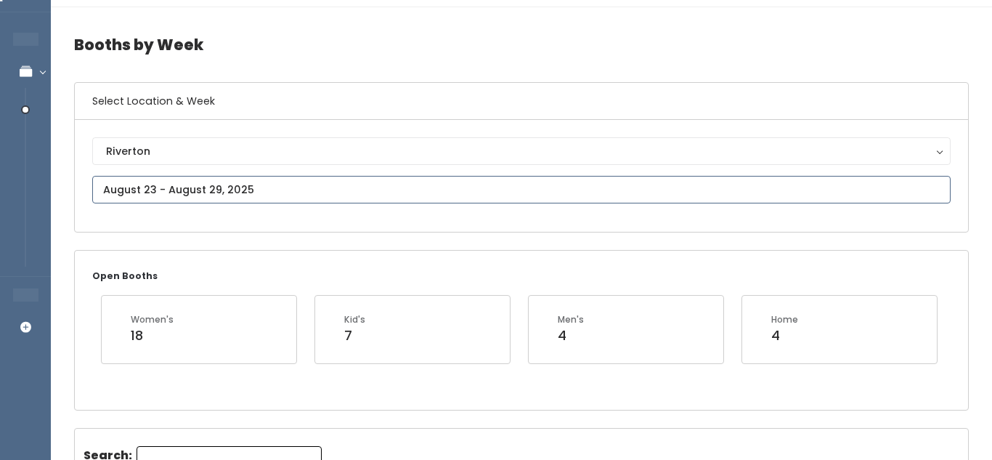
click at [235, 190] on input "text" at bounding box center [521, 190] width 858 height 28
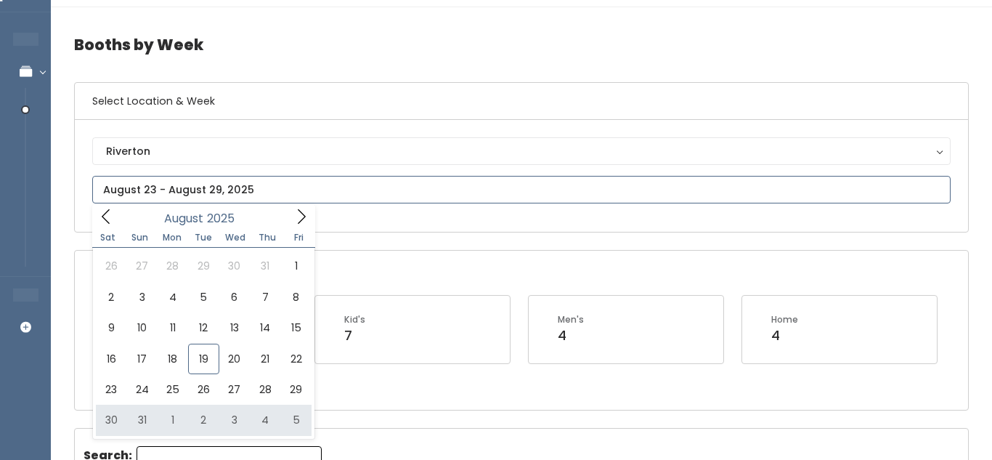
type input "[DATE] to [DATE]"
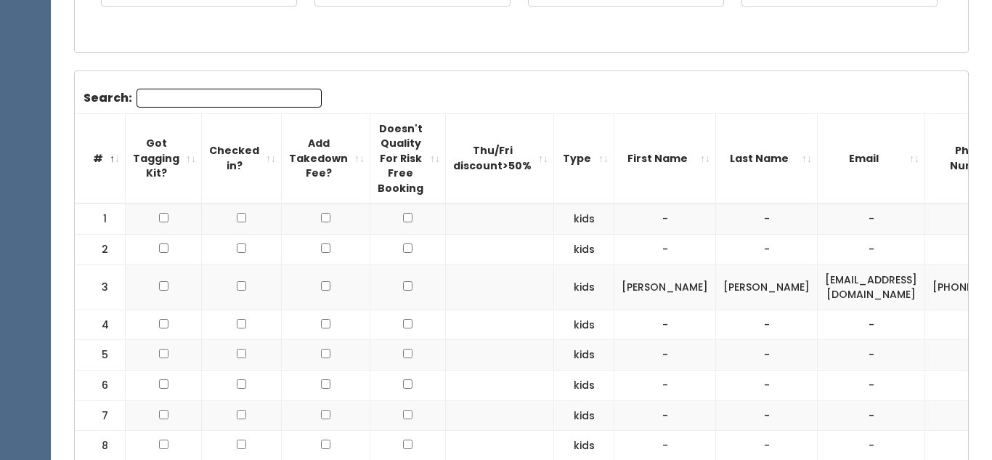
scroll to position [397, 0]
